Goal: Task Accomplishment & Management: Use online tool/utility

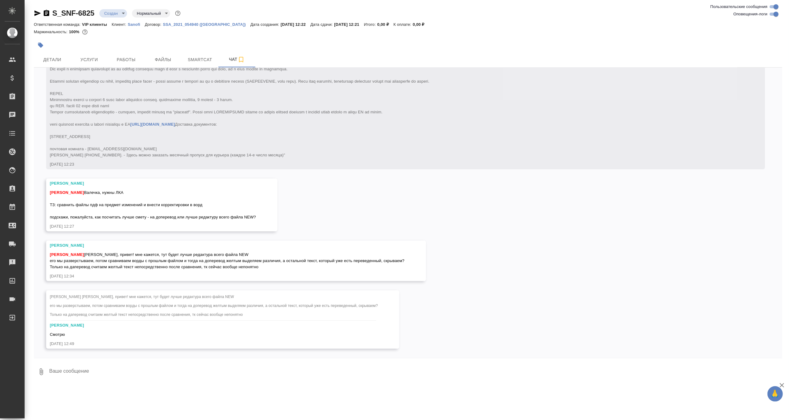
scroll to position [148, 0]
click at [108, 204] on span "Горшкова Валентина Валечка, нужны ЛКА ТЗ: сравнить файлы пдф на предмет изменен…" at bounding box center [153, 204] width 206 height 29
click at [127, 60] on span "Работы" at bounding box center [126, 60] width 30 height 8
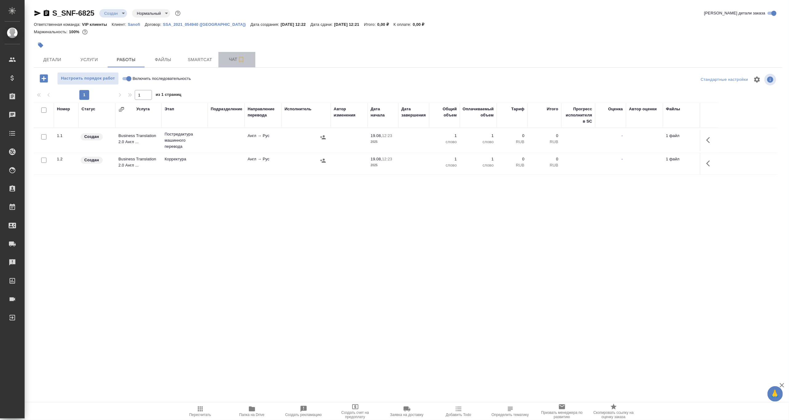
click at [229, 60] on span "Чат" at bounding box center [237, 60] width 30 height 8
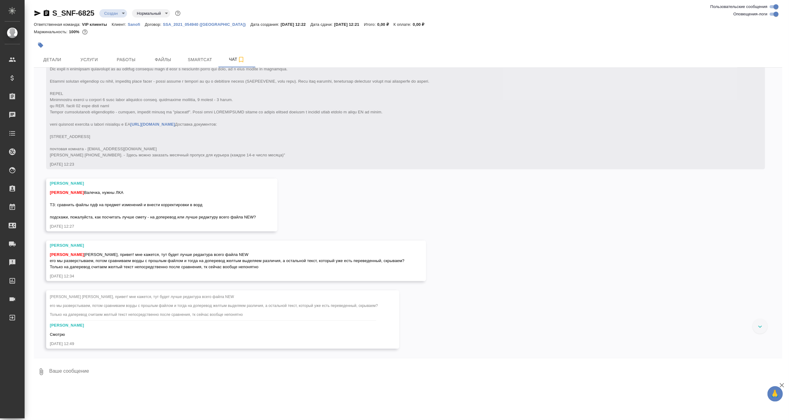
scroll to position [148, 0]
click at [565, 135] on div "[valeriya.vinnik@sanofi.com] Клиент оставил комментарий: https://disk.yandex.ru…" at bounding box center [396, 65] width 693 height 186
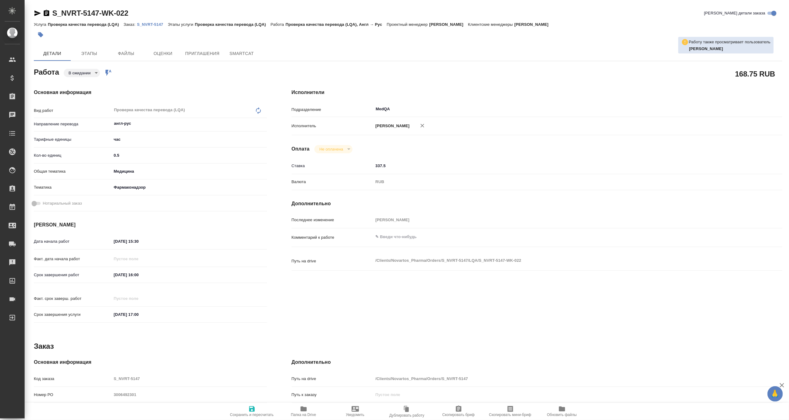
type textarea "x"
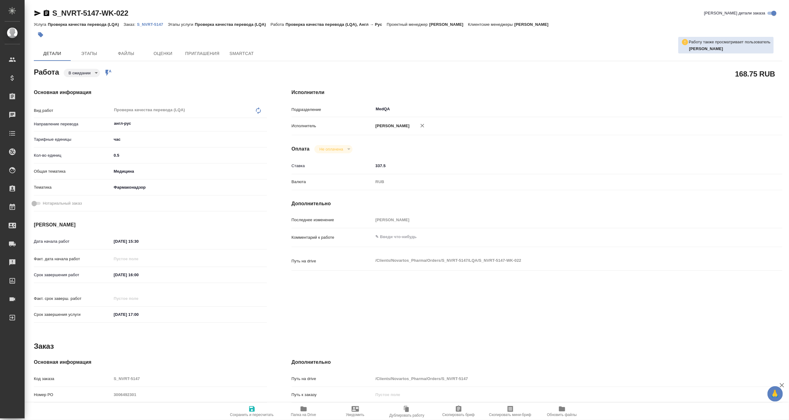
type textarea "x"
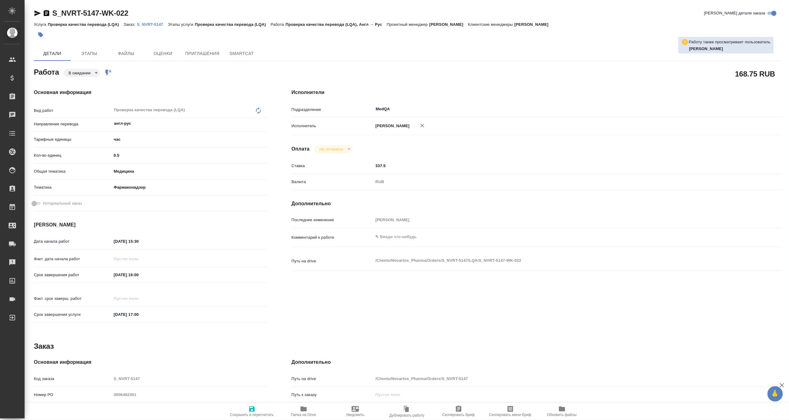
type textarea "x"
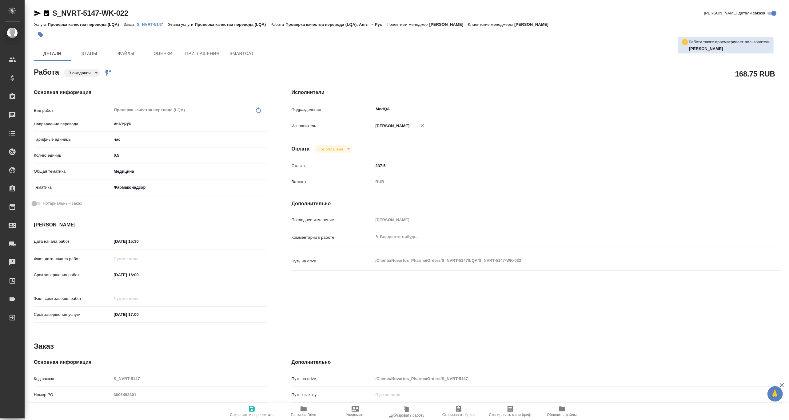
type textarea "x"
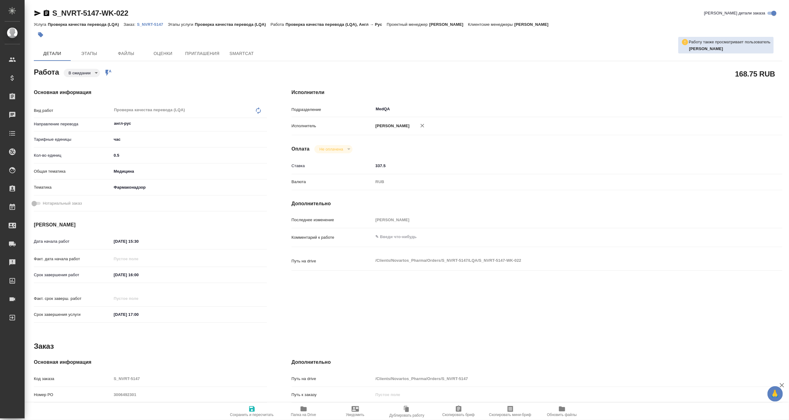
click at [664, 95] on h4 "Исполнители" at bounding box center [536, 92] width 490 height 7
